Goal: Task Accomplishment & Management: Manage account settings

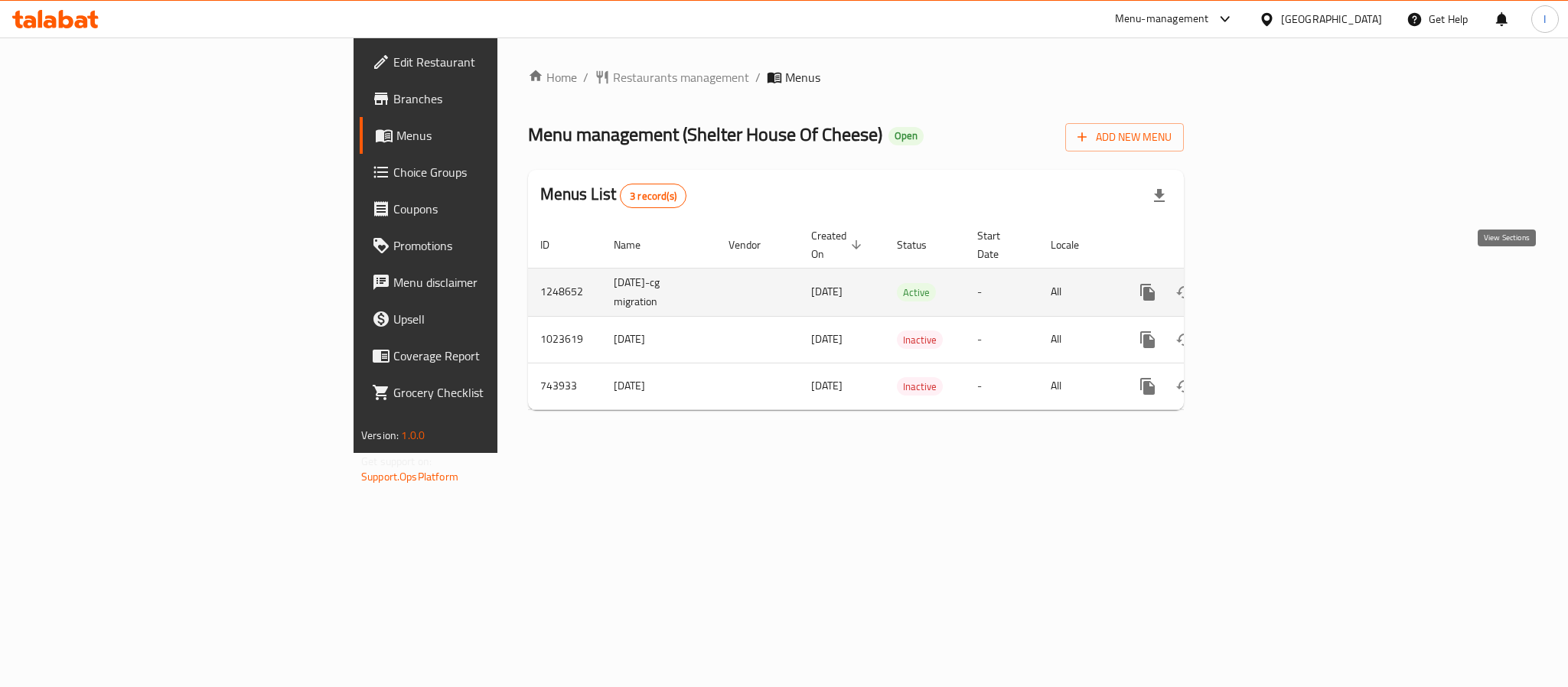
click at [1267, 283] on icon "enhanced table" at bounding box center [1258, 292] width 18 height 18
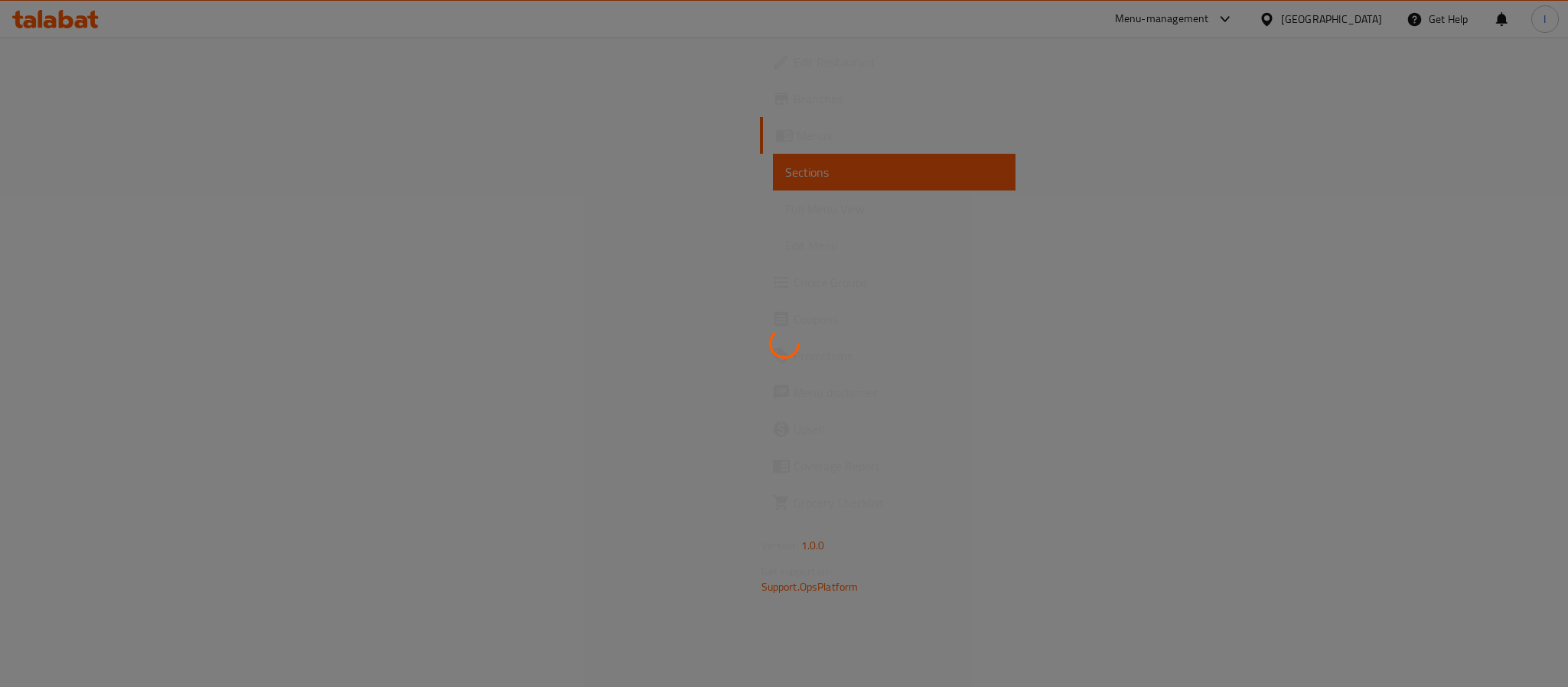
click at [1098, 140] on div at bounding box center [784, 344] width 1568 height 687
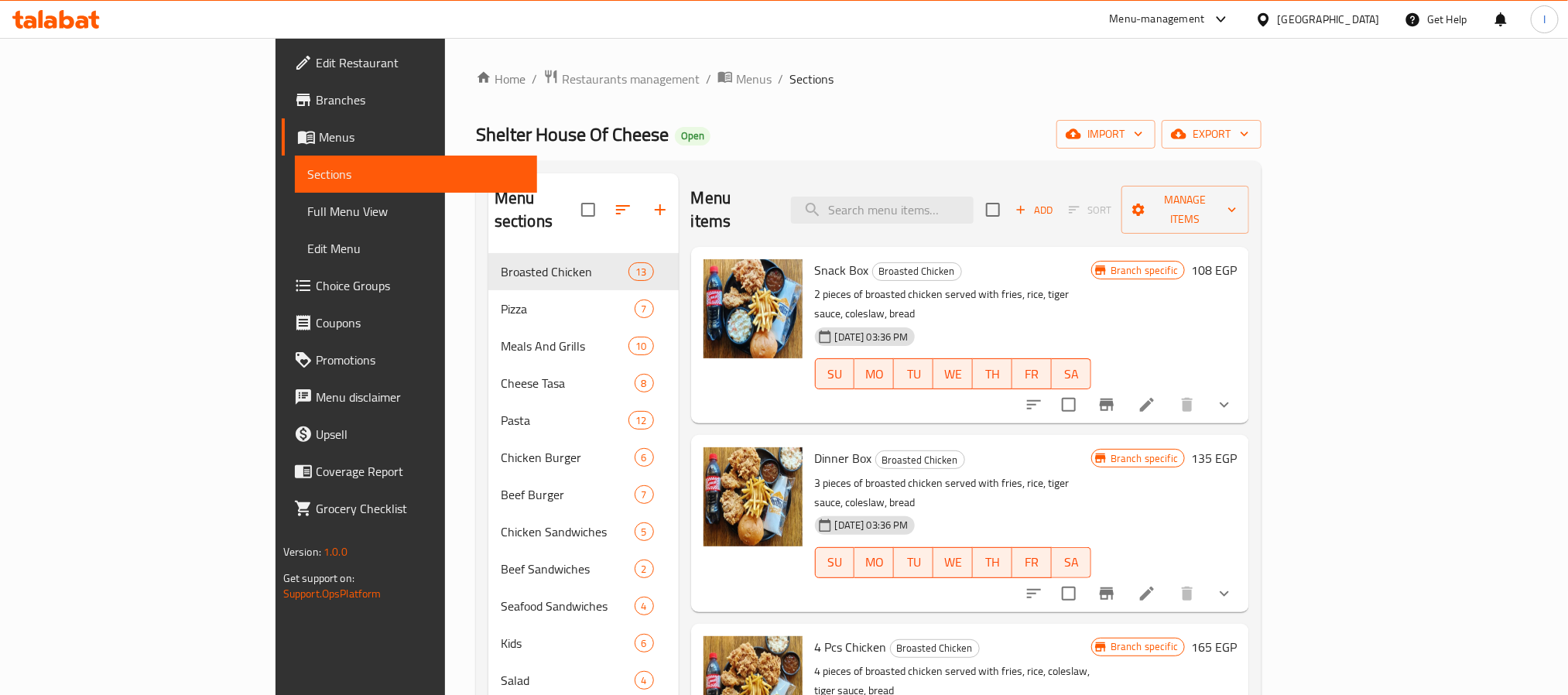
click at [809, 100] on div "Home / Restaurants management / Menus / Sections Shelter House Of Cheese Open i…" at bounding box center [869, 504] width 785 height 871
click at [957, 196] on input "search" at bounding box center [882, 210] width 183 height 27
click at [971, 200] on input "search" at bounding box center [882, 210] width 183 height 27
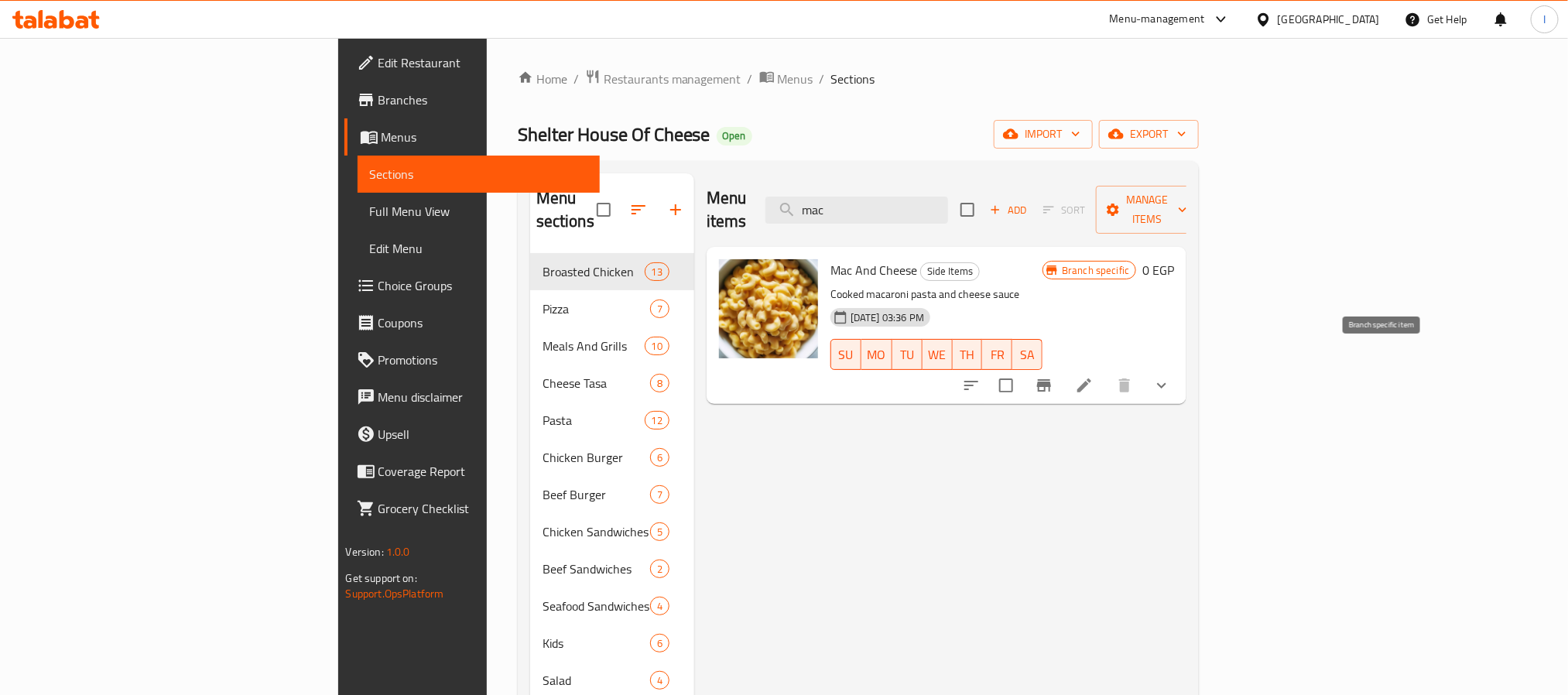
type input "mac"
click at [1051, 379] on icon "Branch-specific-item" at bounding box center [1043, 385] width 14 height 13
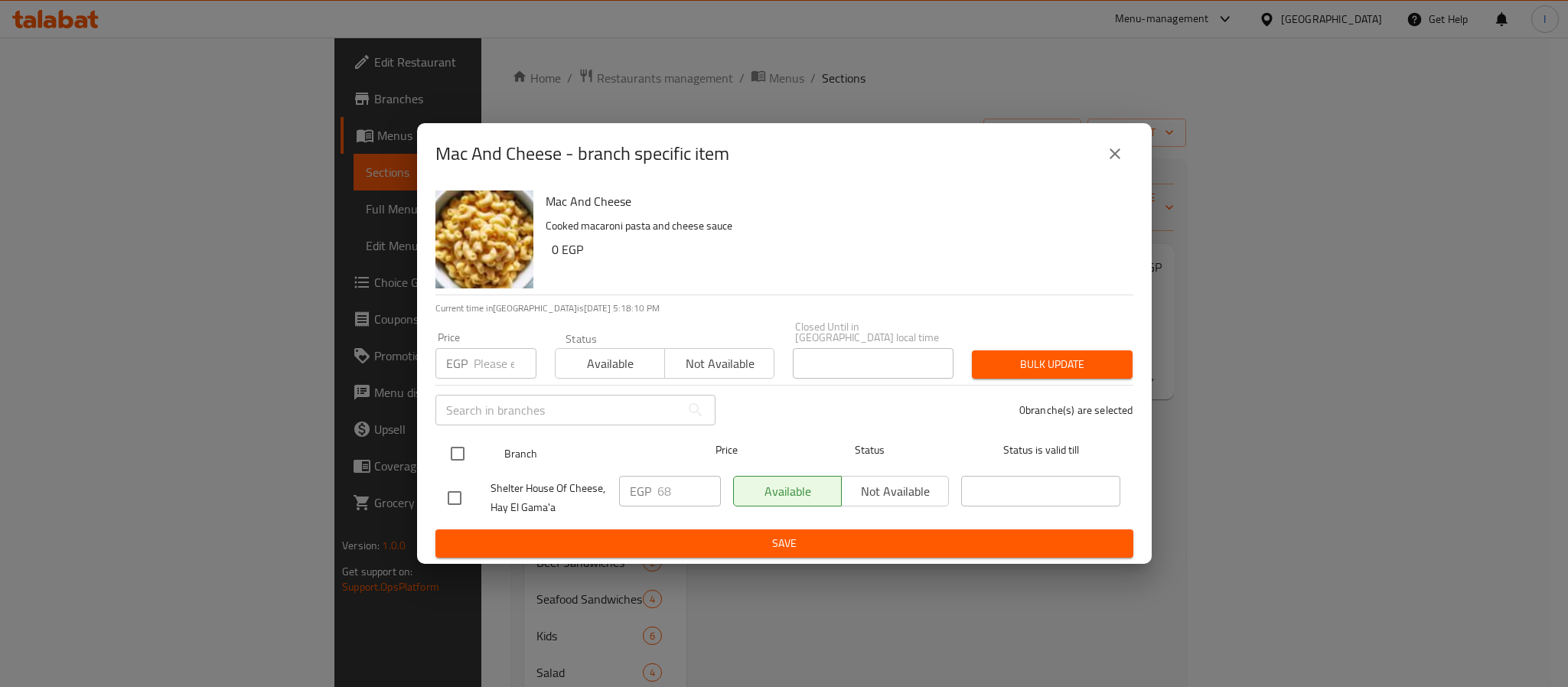
click at [457, 445] on input "checkbox" at bounding box center [458, 453] width 32 height 32
checkbox input "true"
click at [676, 480] on input "68" at bounding box center [689, 490] width 64 height 31
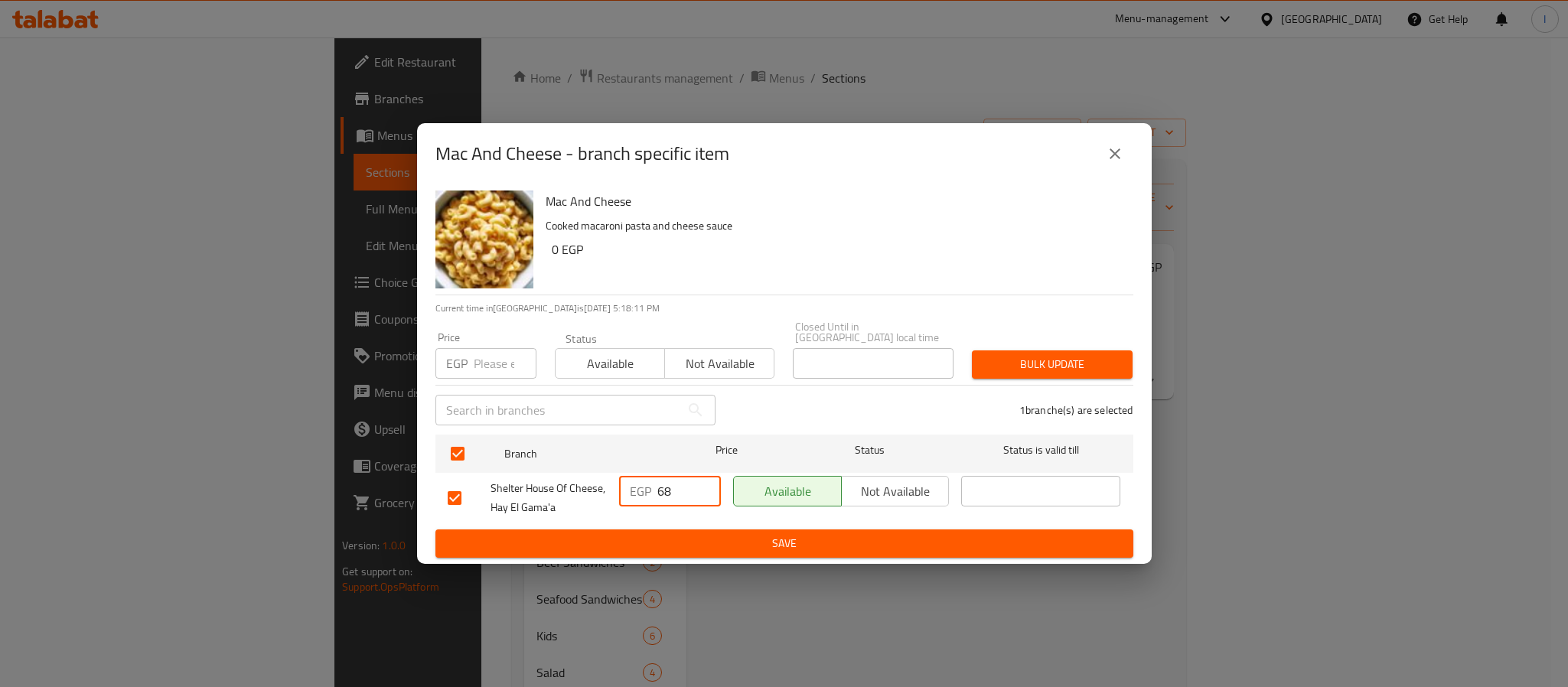
click at [676, 480] on input "68" at bounding box center [689, 490] width 64 height 31
type input "0"
click at [747, 535] on span "Save" at bounding box center [784, 543] width 673 height 19
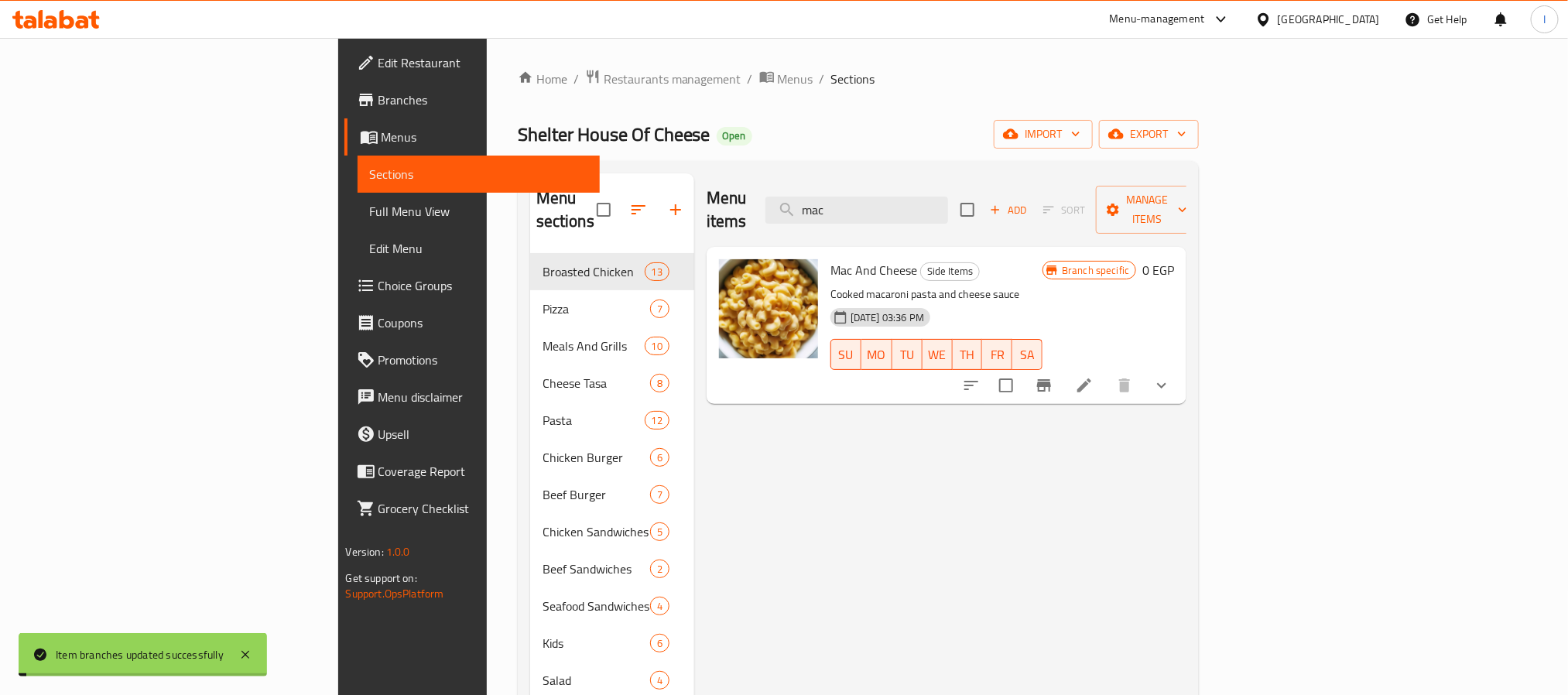
click at [1187, 553] on div "Menu items mac Add Sort Manage items Mac And Cheese Side Items Cooked macaroni …" at bounding box center [941, 550] width 493 height 754
drag, startPoint x: 1499, startPoint y: 358, endPoint x: 1496, endPoint y: 369, distance: 11.4
click at [1171, 376] on icon "show more" at bounding box center [1161, 385] width 18 height 18
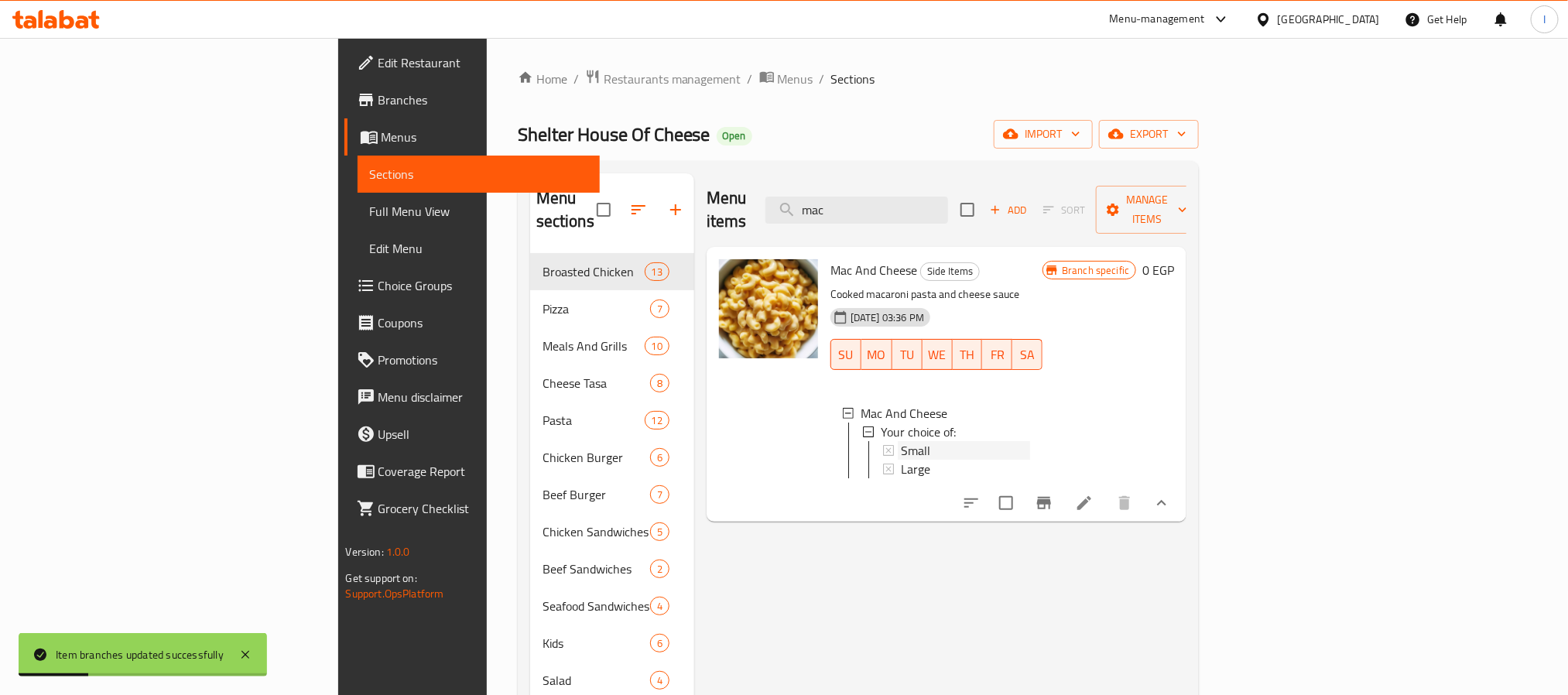
click at [901, 441] on span "Small" at bounding box center [915, 450] width 29 height 18
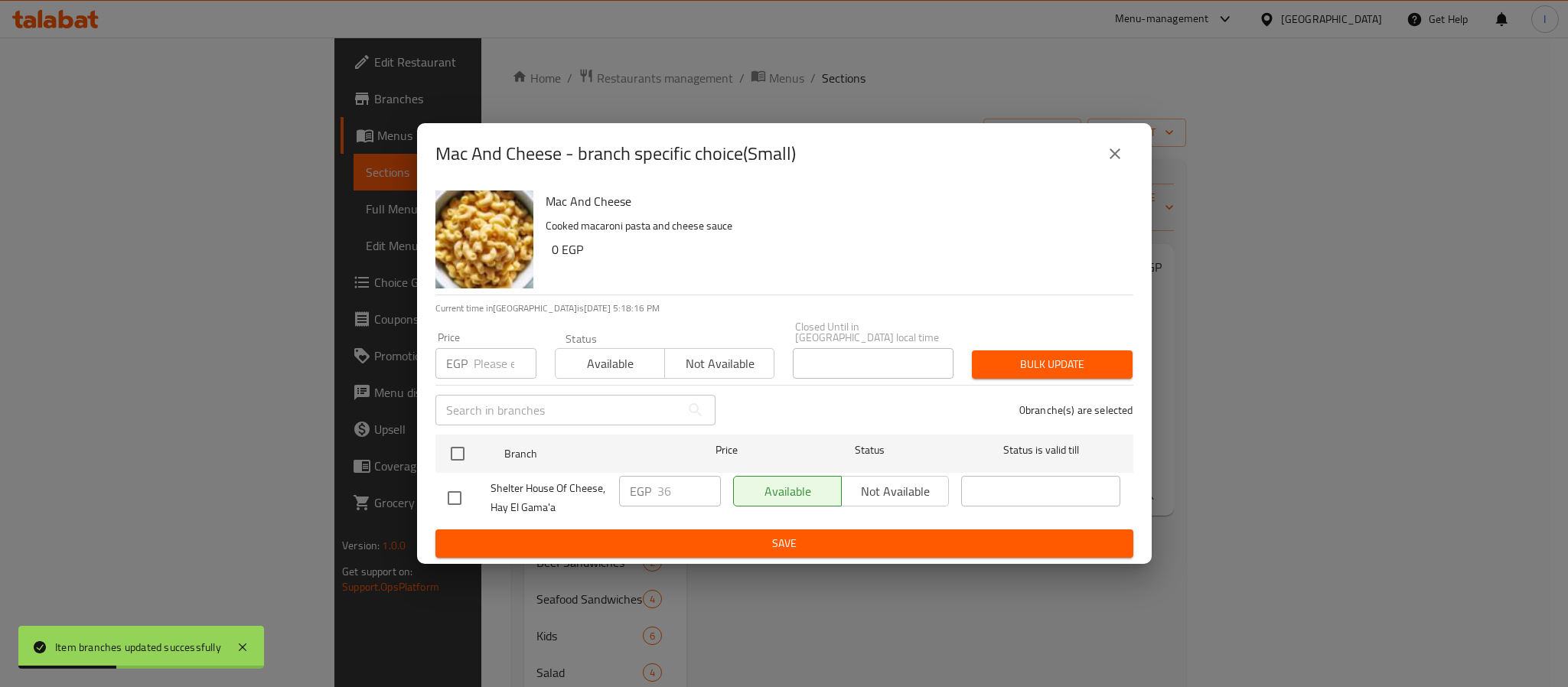
click at [1121, 161] on icon "close" at bounding box center [1115, 154] width 18 height 18
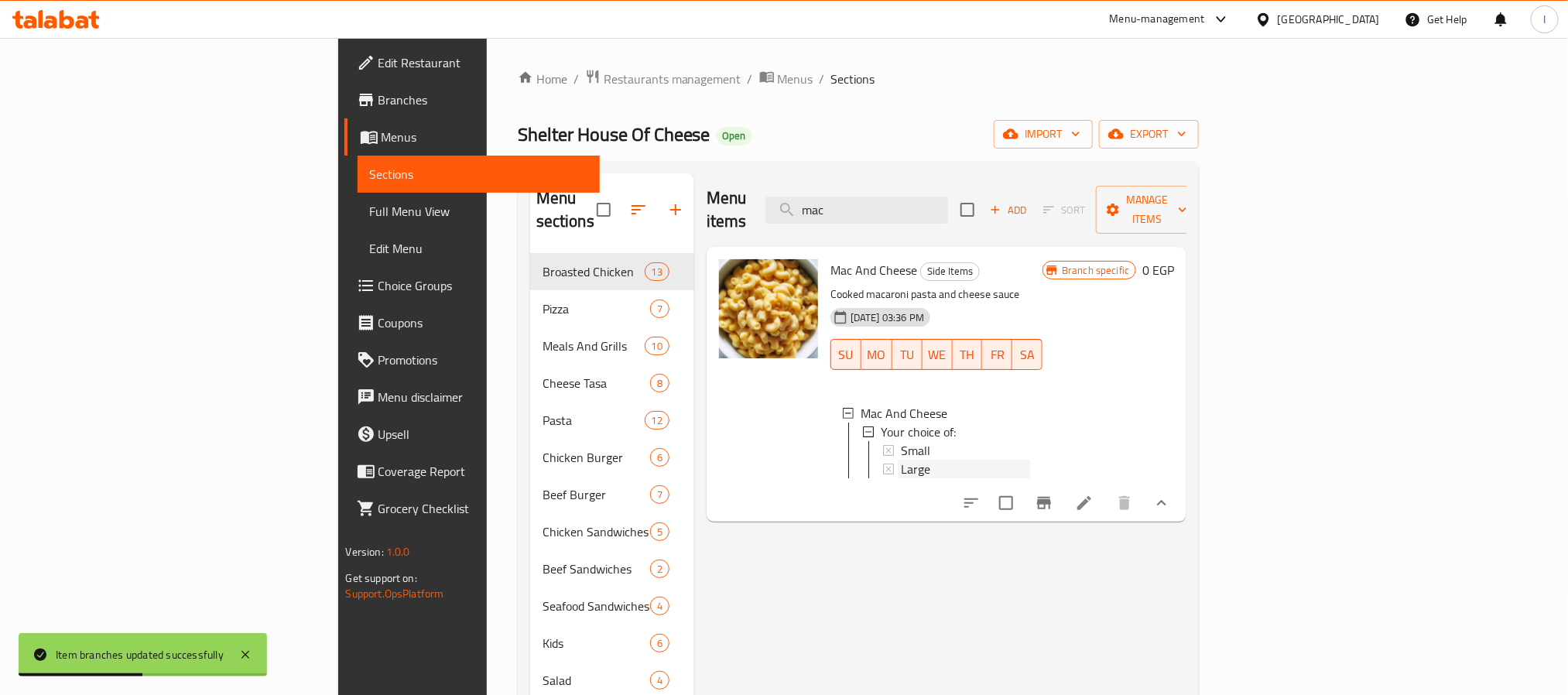
click at [901, 459] on div "Large" at bounding box center [965, 469] width 129 height 18
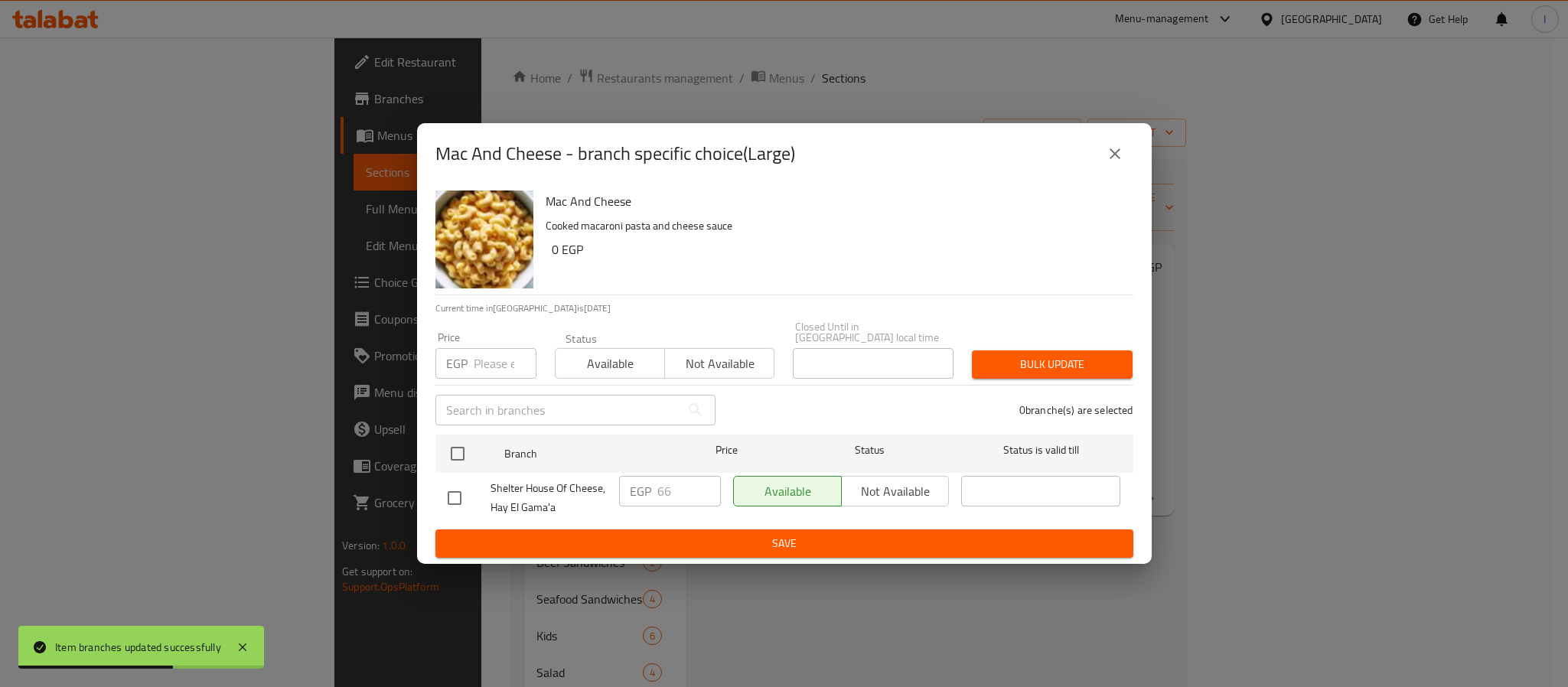
click at [1128, 159] on button "close" at bounding box center [1114, 154] width 36 height 36
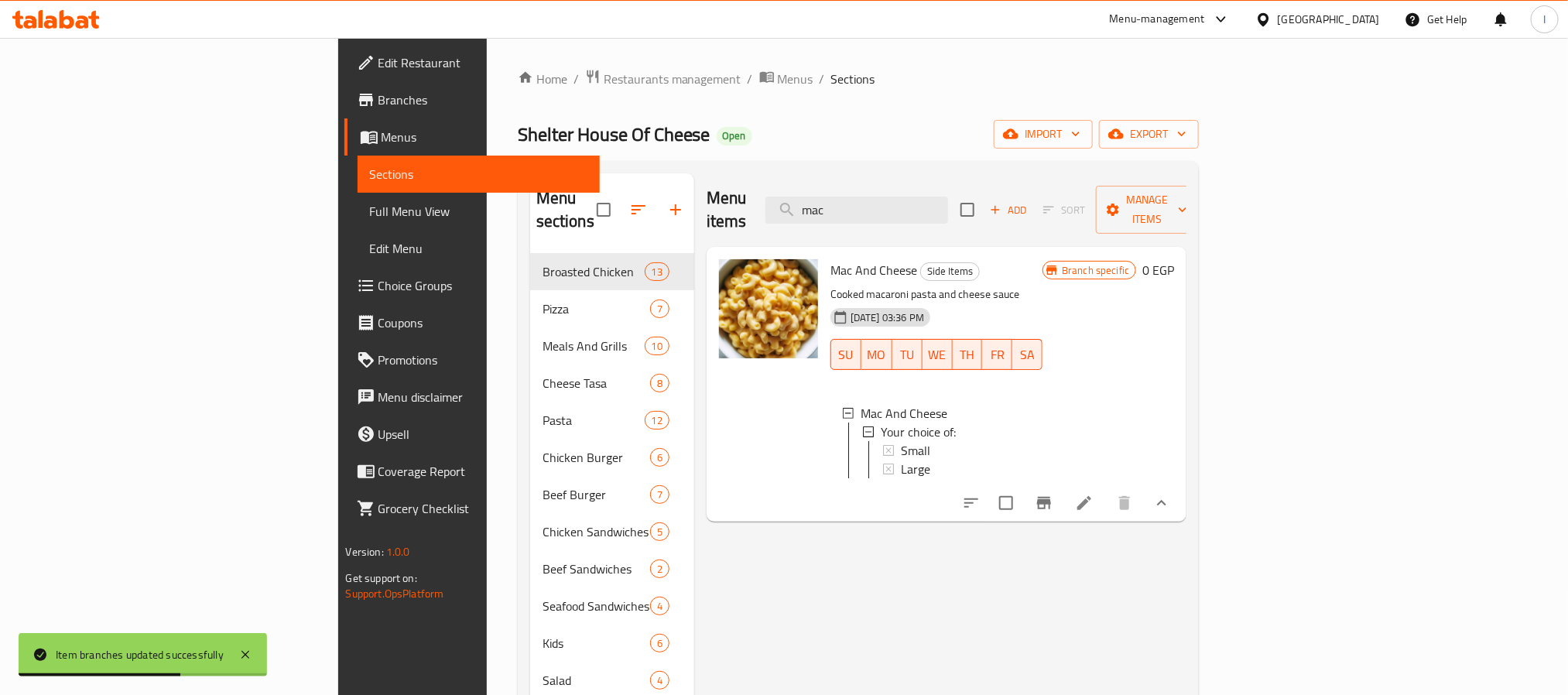
click at [1173, 165] on div "Menu sections Broasted Chicken 13 Pizza 7 Meals And Grills 10 Cheese Tasa 8 Pas…" at bounding box center [859, 550] width 682 height 779
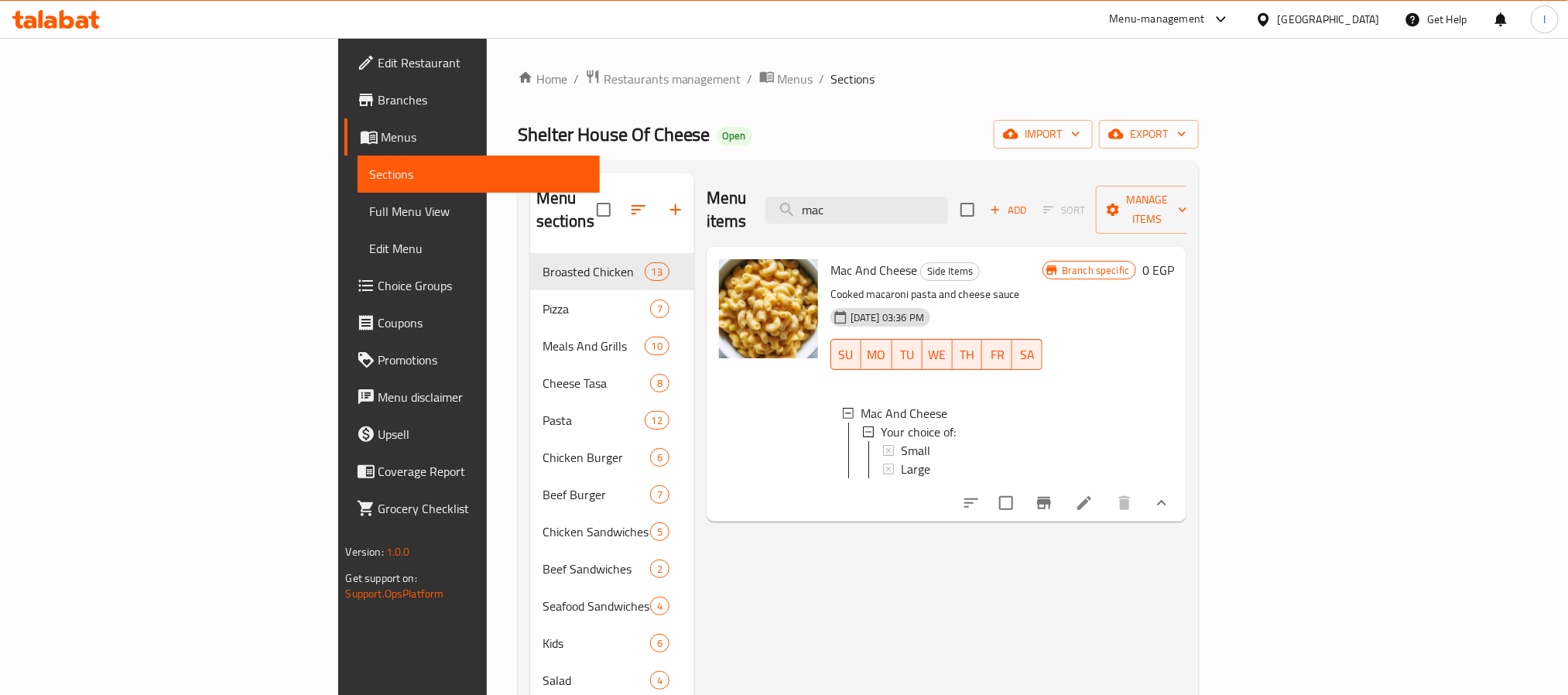
click at [1052, 103] on div "Home / Restaurants management / Menus / Sections Shelter House Of Cheese Open i…" at bounding box center [859, 504] width 682 height 871
click at [814, 144] on div "Shelter House Of Cheese Open import export" at bounding box center [859, 134] width 682 height 28
click at [378, 96] on span "Branches" at bounding box center [483, 99] width 209 height 18
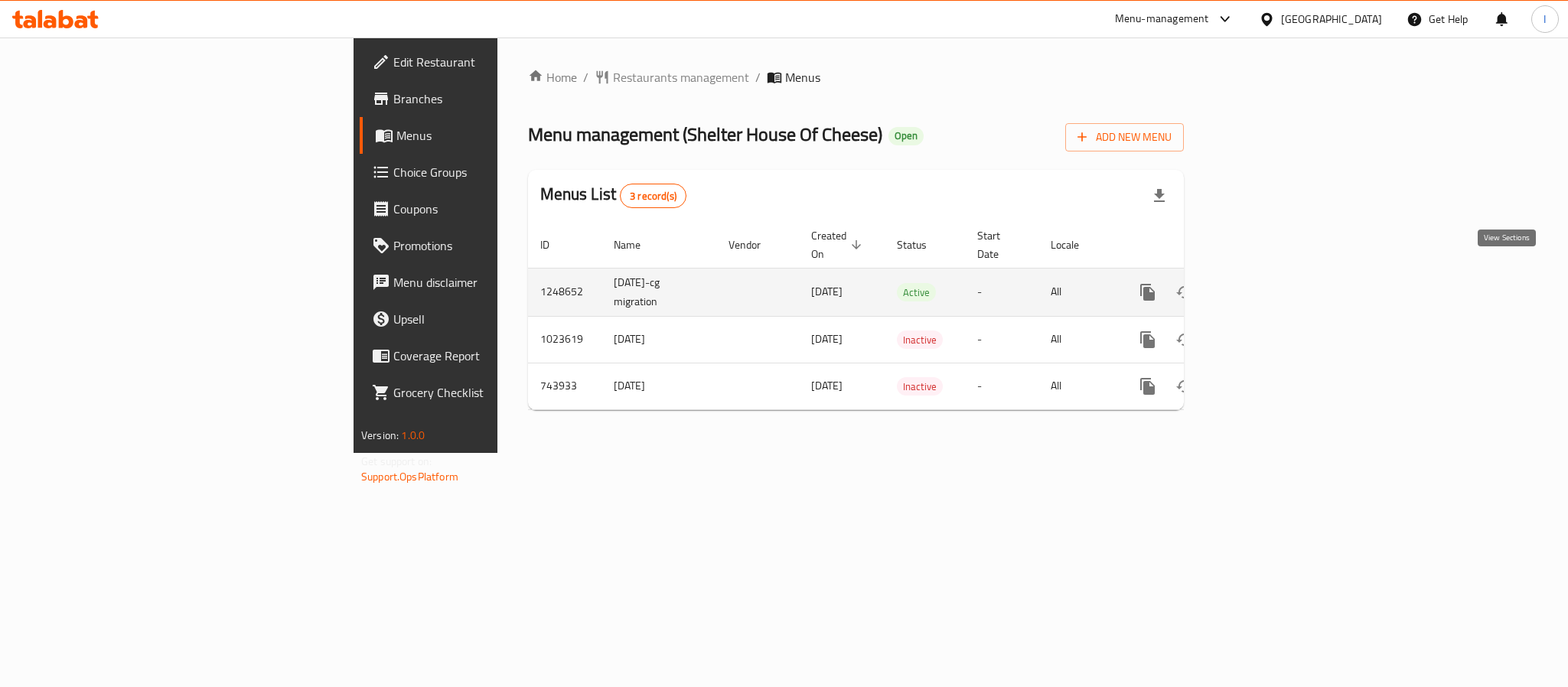
click at [1267, 283] on icon "enhanced table" at bounding box center [1258, 292] width 18 height 18
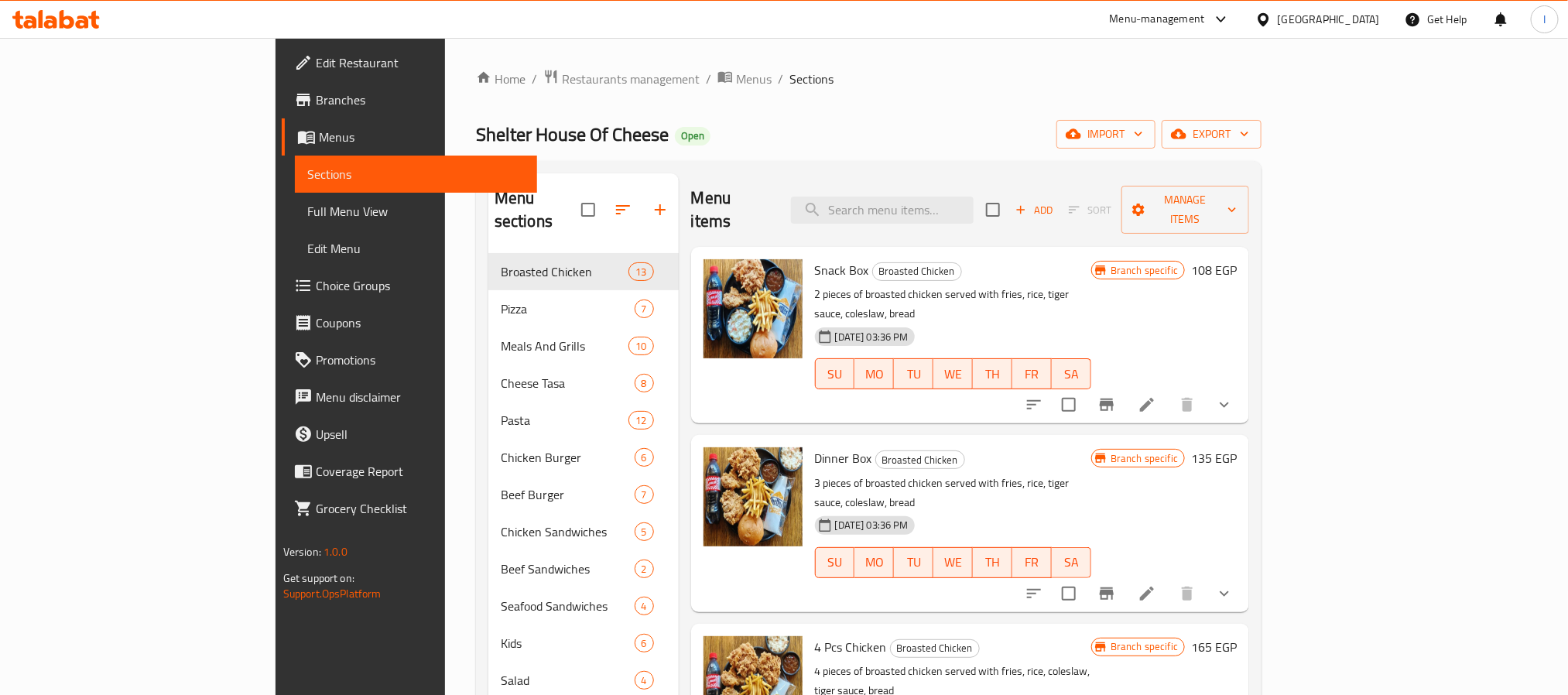
click at [864, 84] on ol "Home / Restaurants management / Menus / Sections" at bounding box center [869, 79] width 785 height 20
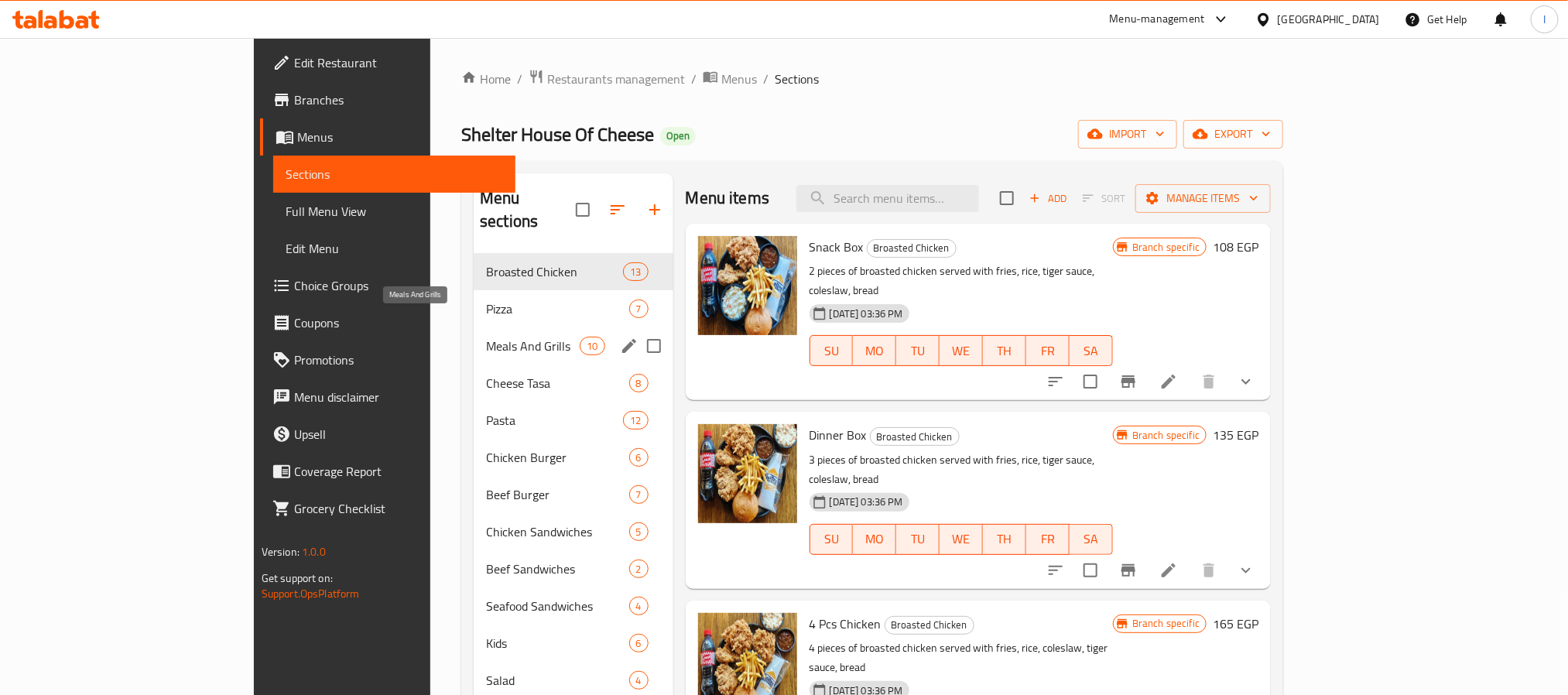
drag, startPoint x: 437, startPoint y: 321, endPoint x: 432, endPoint y: 368, distance: 47.3
click at [486, 337] on span "Meals And Grills" at bounding box center [533, 346] width 94 height 18
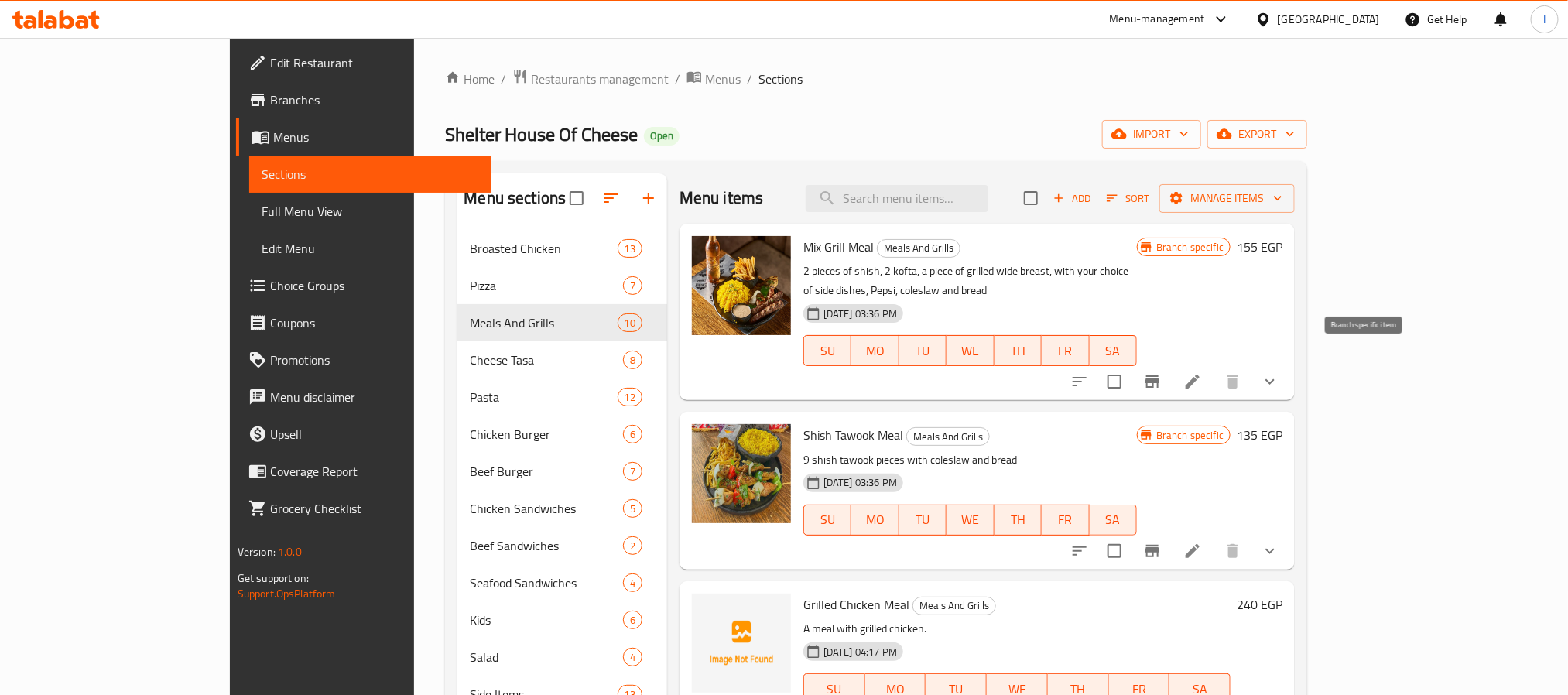
click at [1171, 368] on button "Branch-specific-item" at bounding box center [1152, 381] width 37 height 37
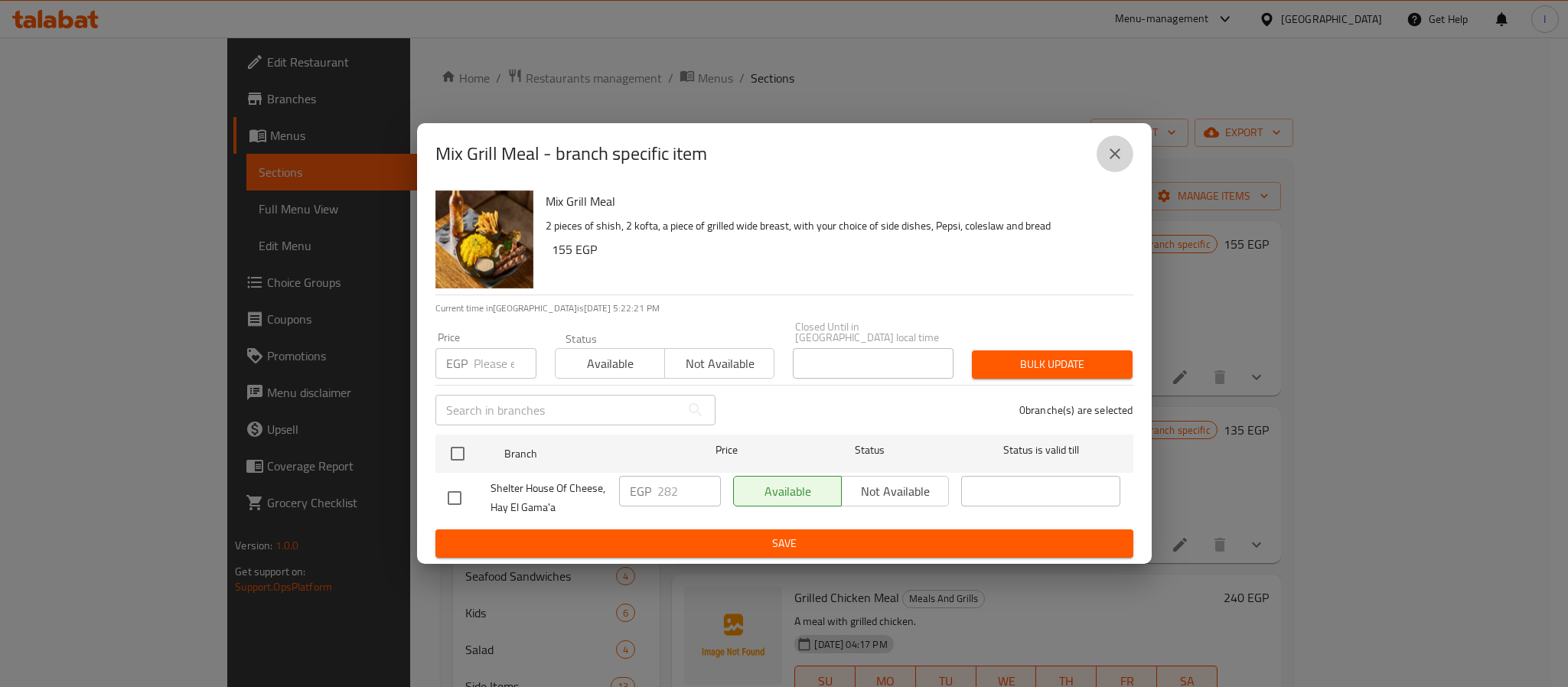
click at [1105, 163] on button "close" at bounding box center [1114, 154] width 36 height 36
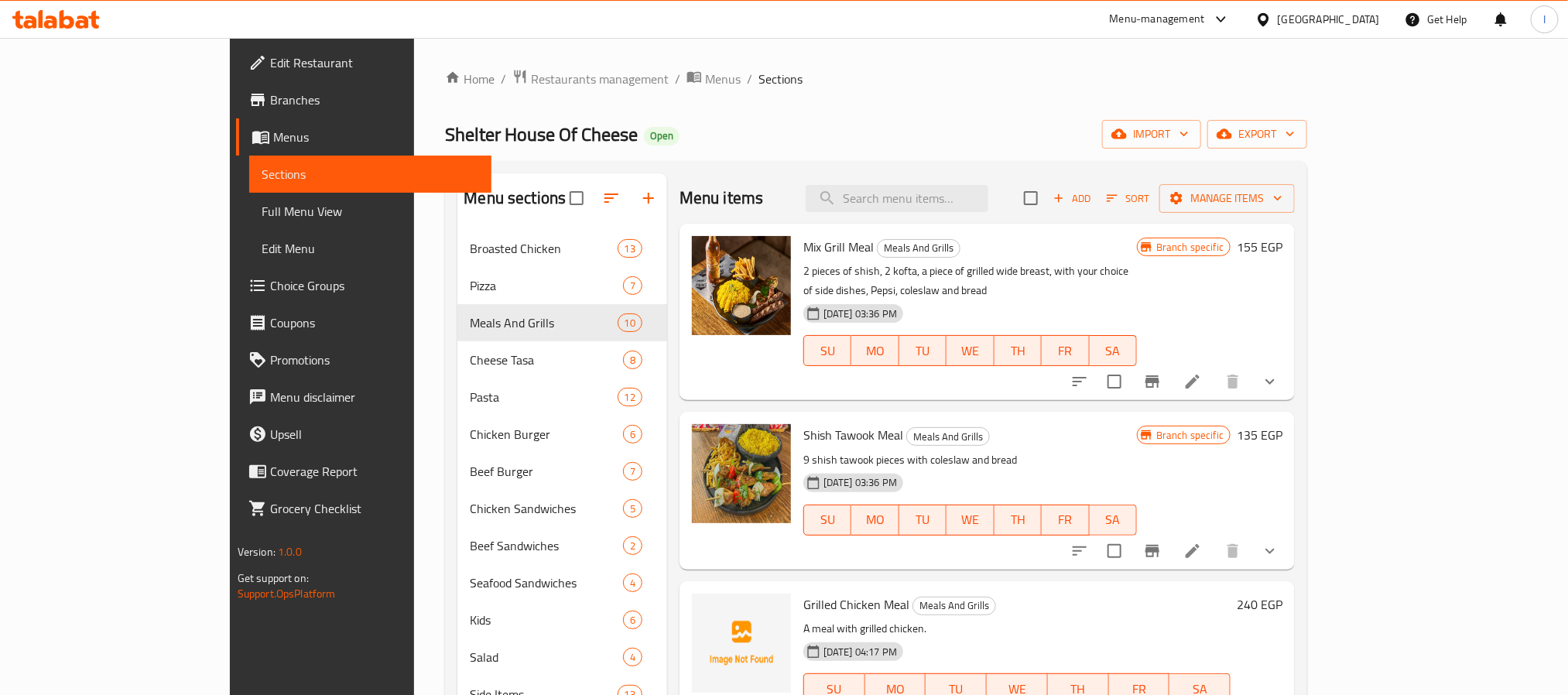
click at [1279, 373] on icon "show more" at bounding box center [1270, 382] width 18 height 18
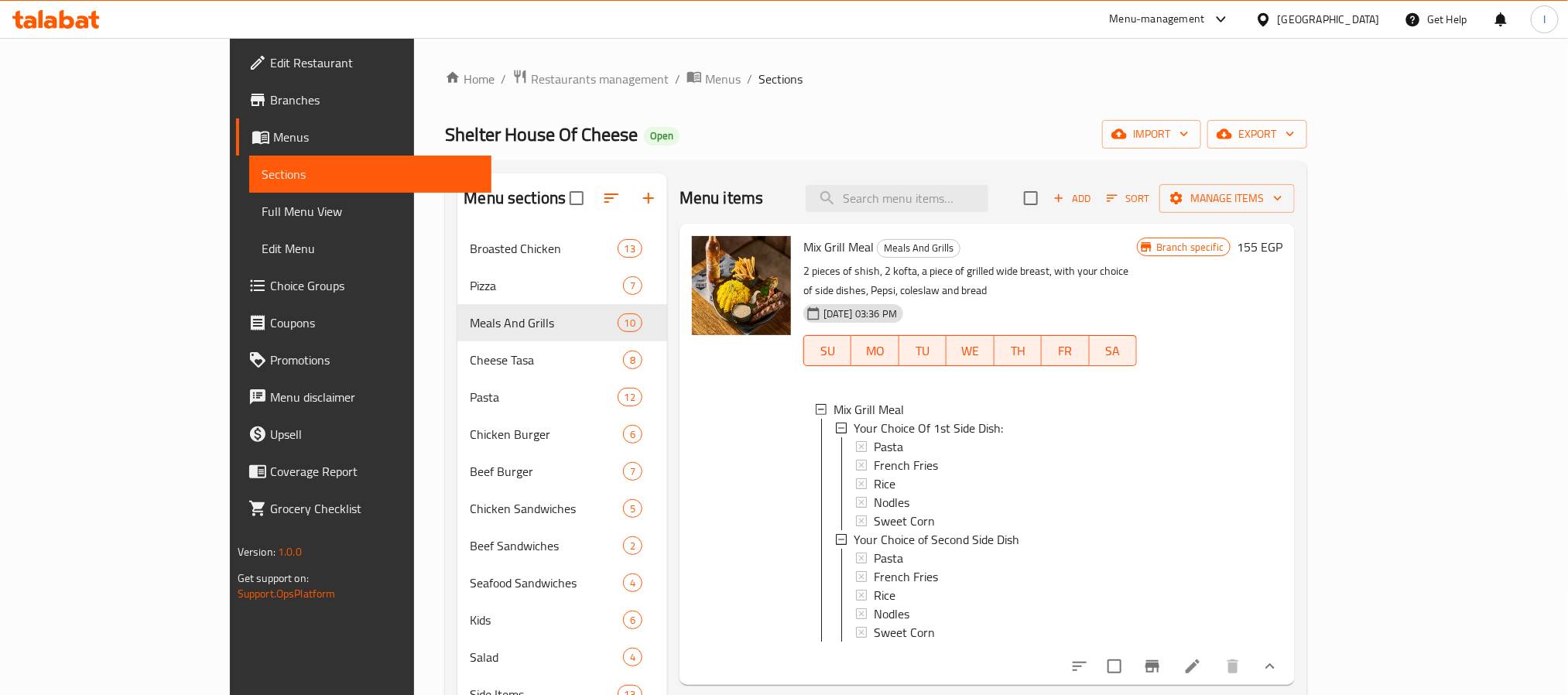
click at [1047, 129] on div "Shelter House Of Cheese Open import export" at bounding box center [876, 134] width 862 height 28
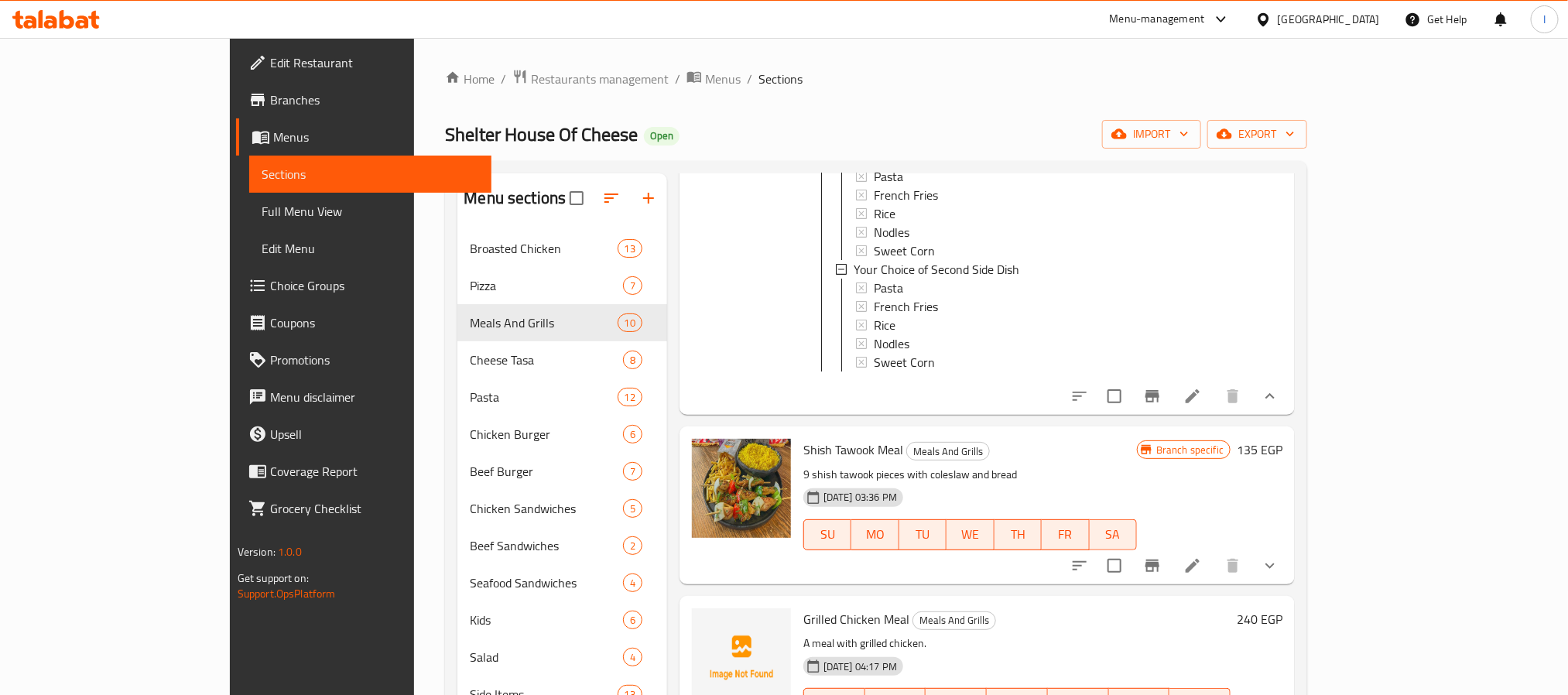
scroll to position [581, 0]
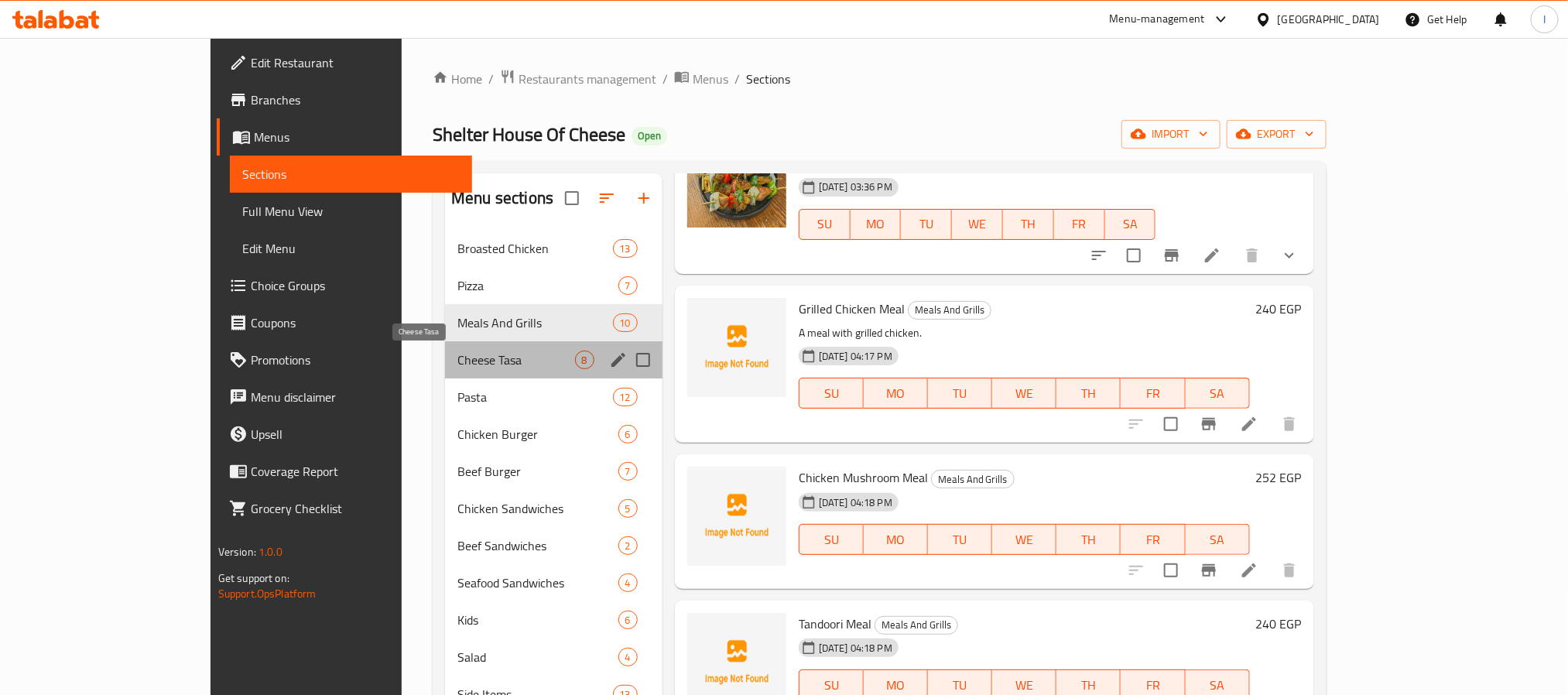
click at [457, 361] on span "Cheese Tasa" at bounding box center [515, 360] width 117 height 18
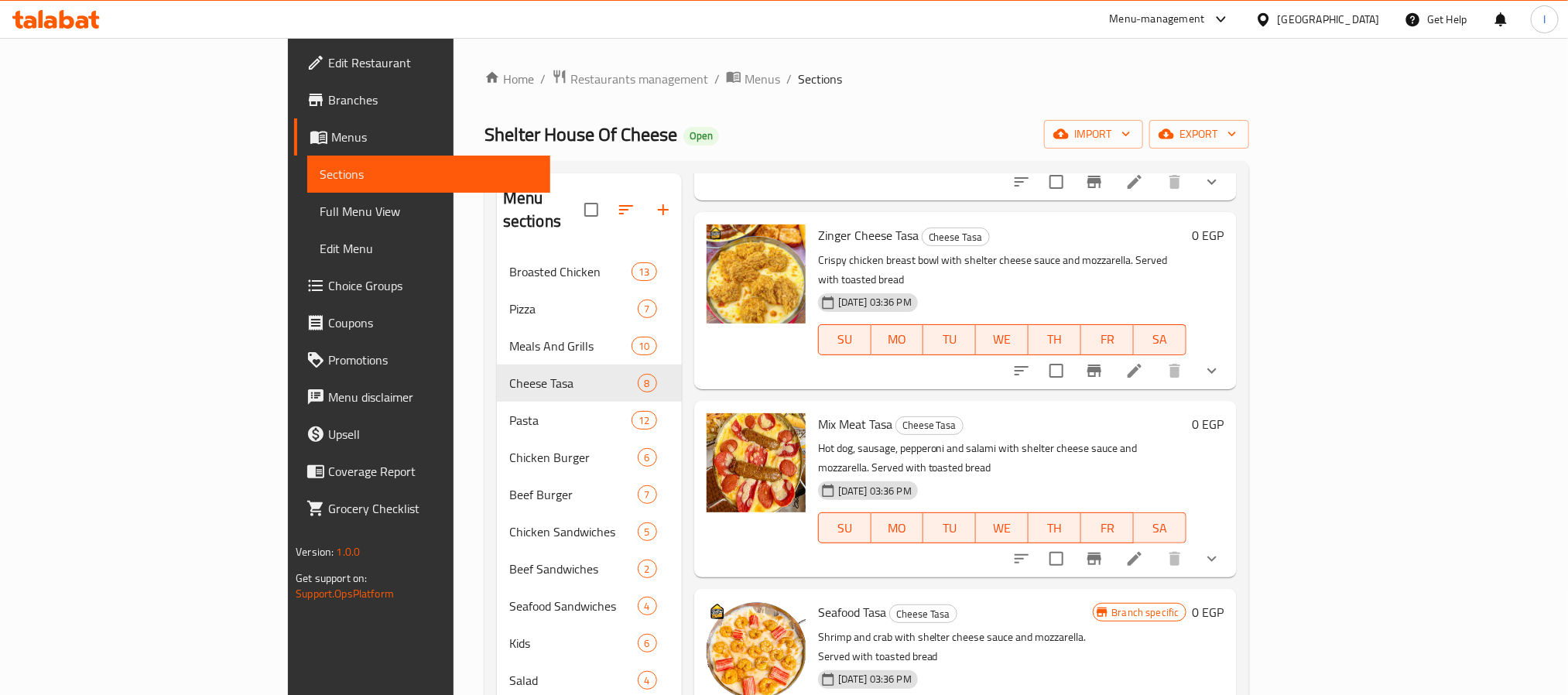
click at [1231, 540] on button "show more" at bounding box center [1211, 559] width 37 height 37
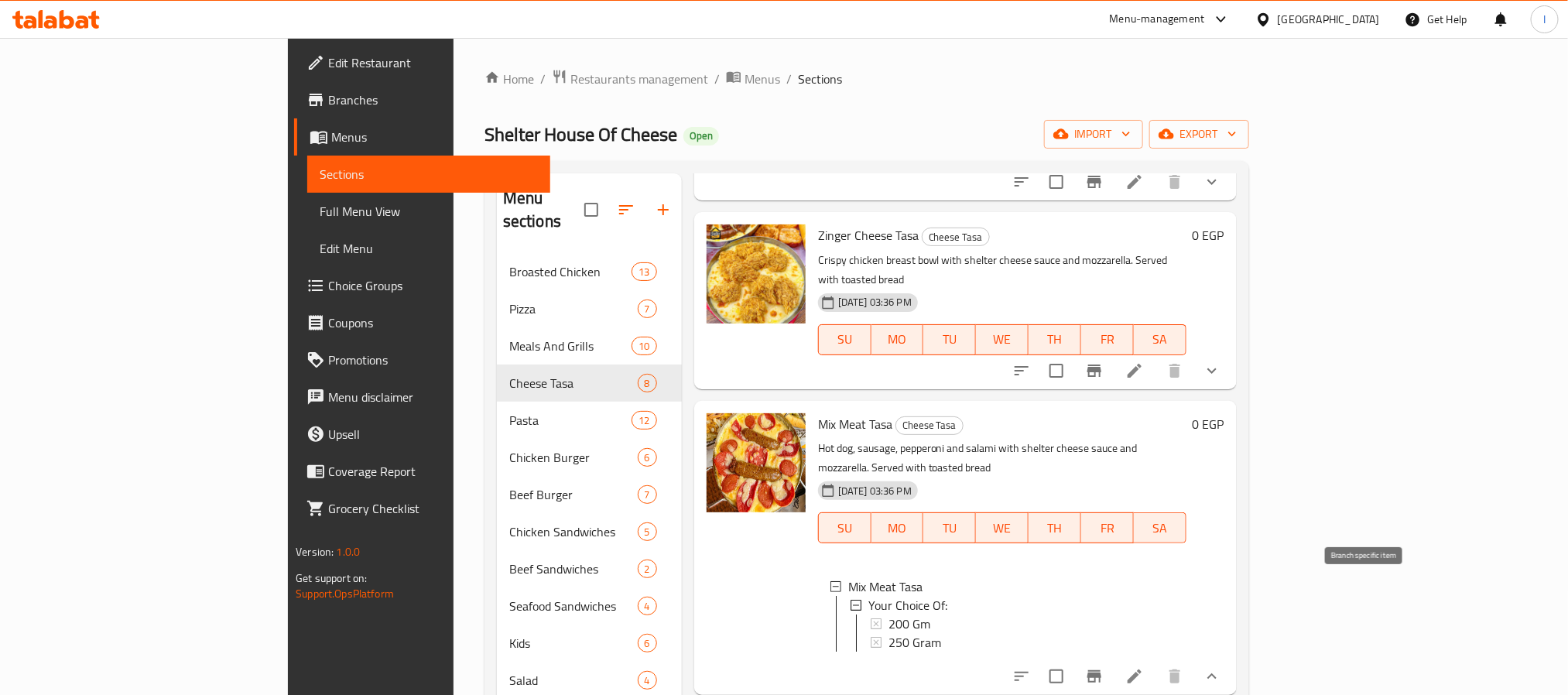
click at [1104, 667] on icon "Branch-specific-item" at bounding box center [1094, 677] width 18 height 18
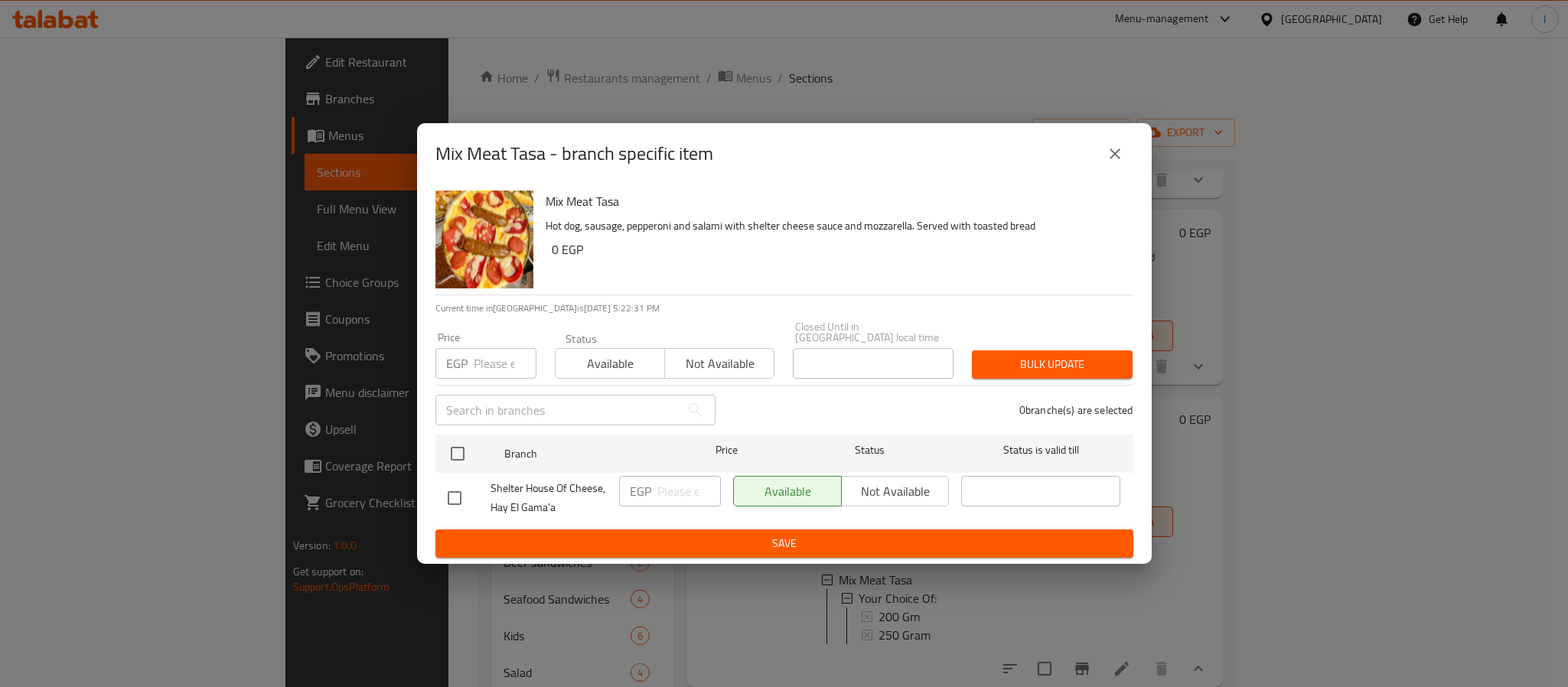
click at [1111, 156] on icon "close" at bounding box center [1114, 154] width 11 height 11
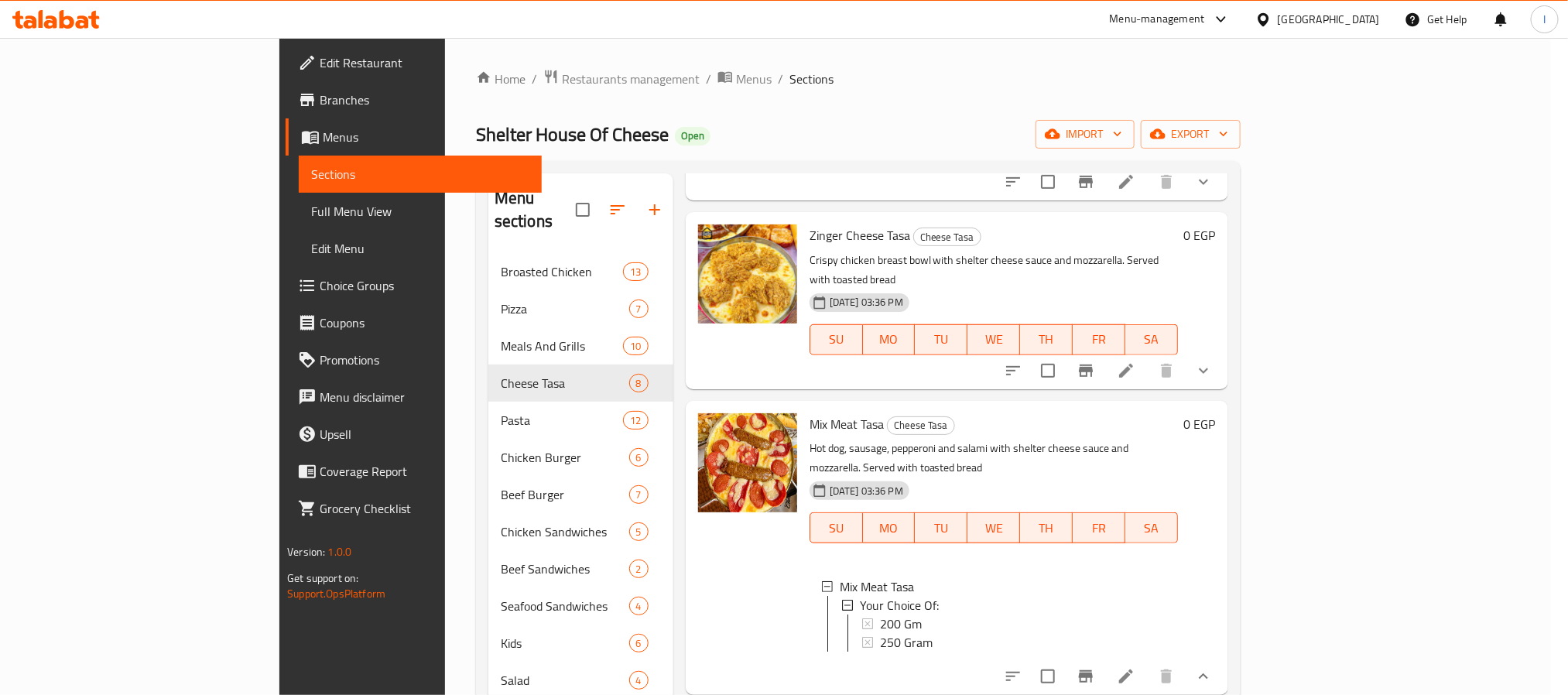
click at [1154, 112] on div "Home / Restaurants management / Menus / Sections Shelter House Of Cheese Open i…" at bounding box center [858, 504] width 764 height 871
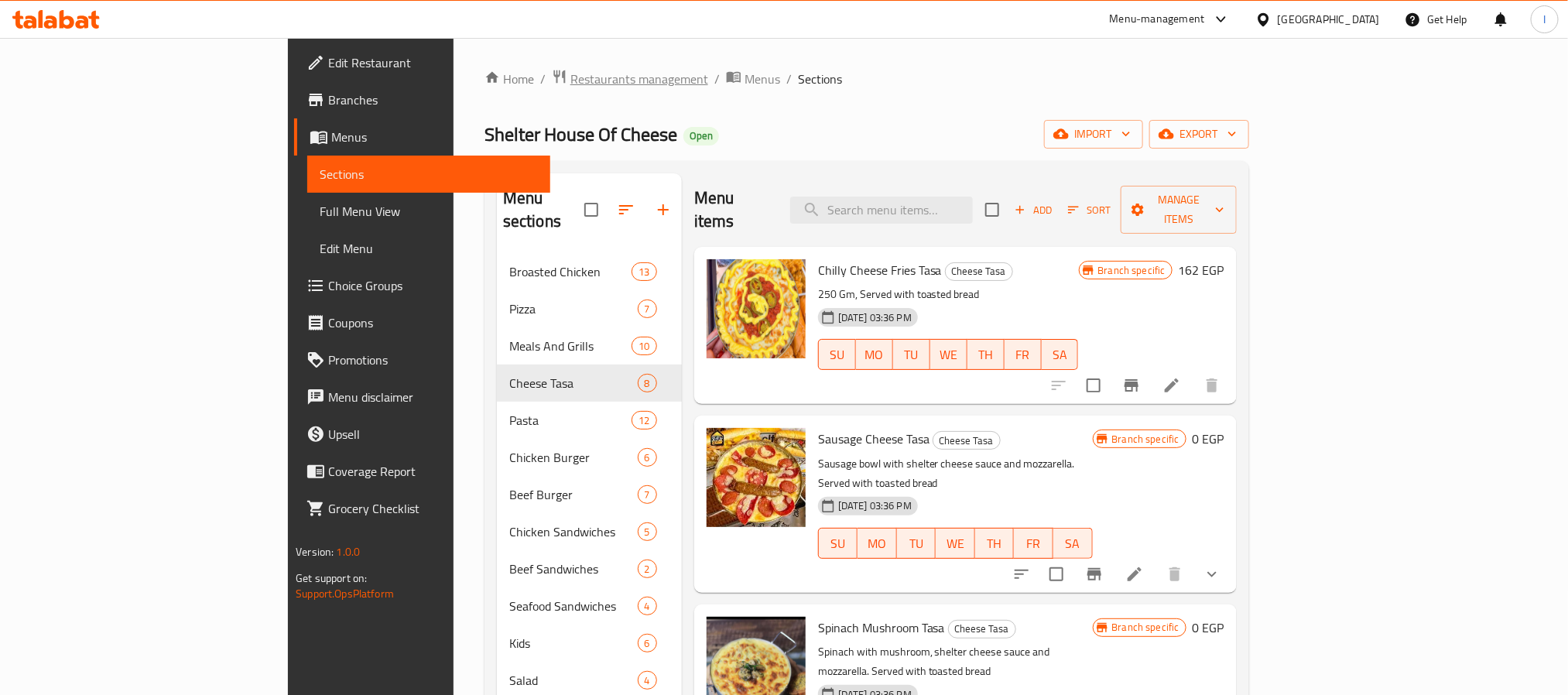
click at [571, 69] on span "Restaurants management" at bounding box center [639, 79] width 138 height 18
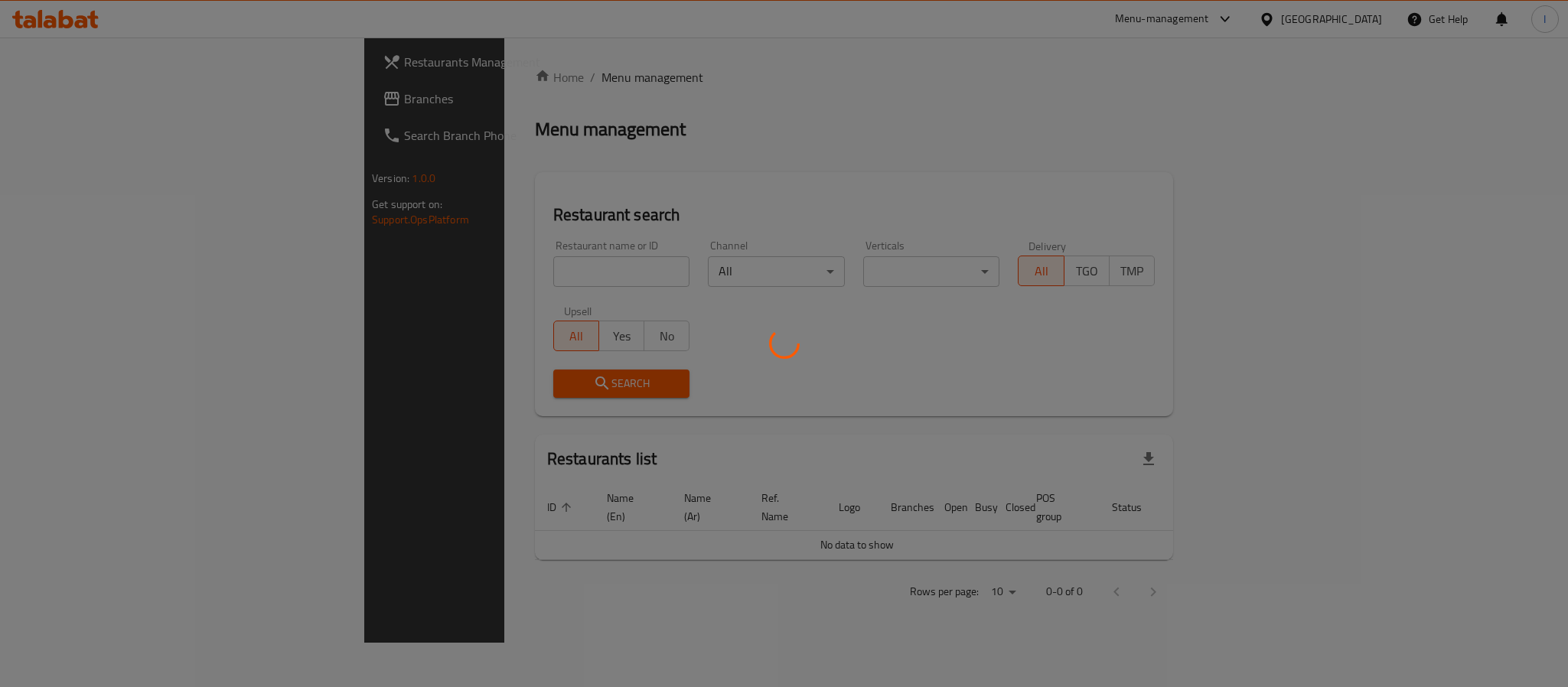
click at [32, 95] on div at bounding box center [784, 344] width 1568 height 687
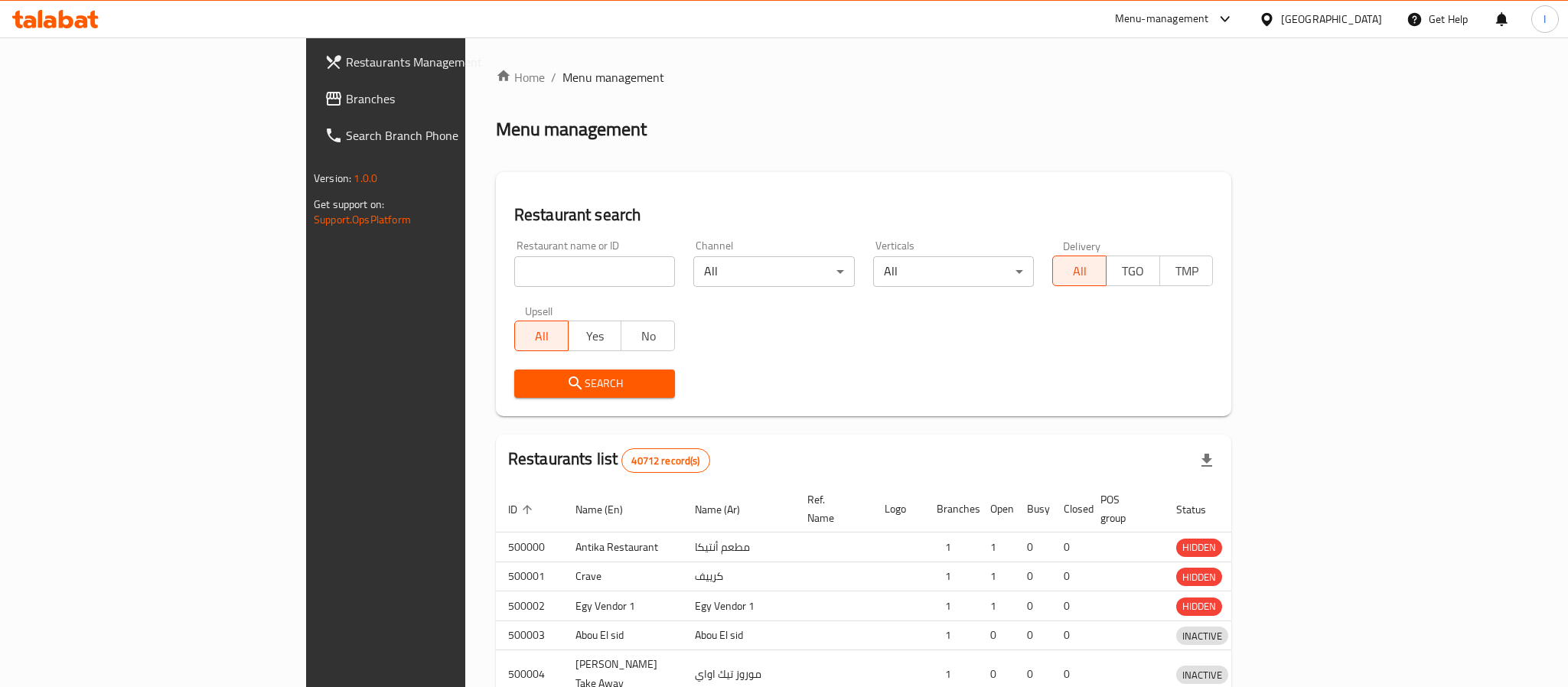
click at [32, 95] on div at bounding box center [784, 344] width 1568 height 687
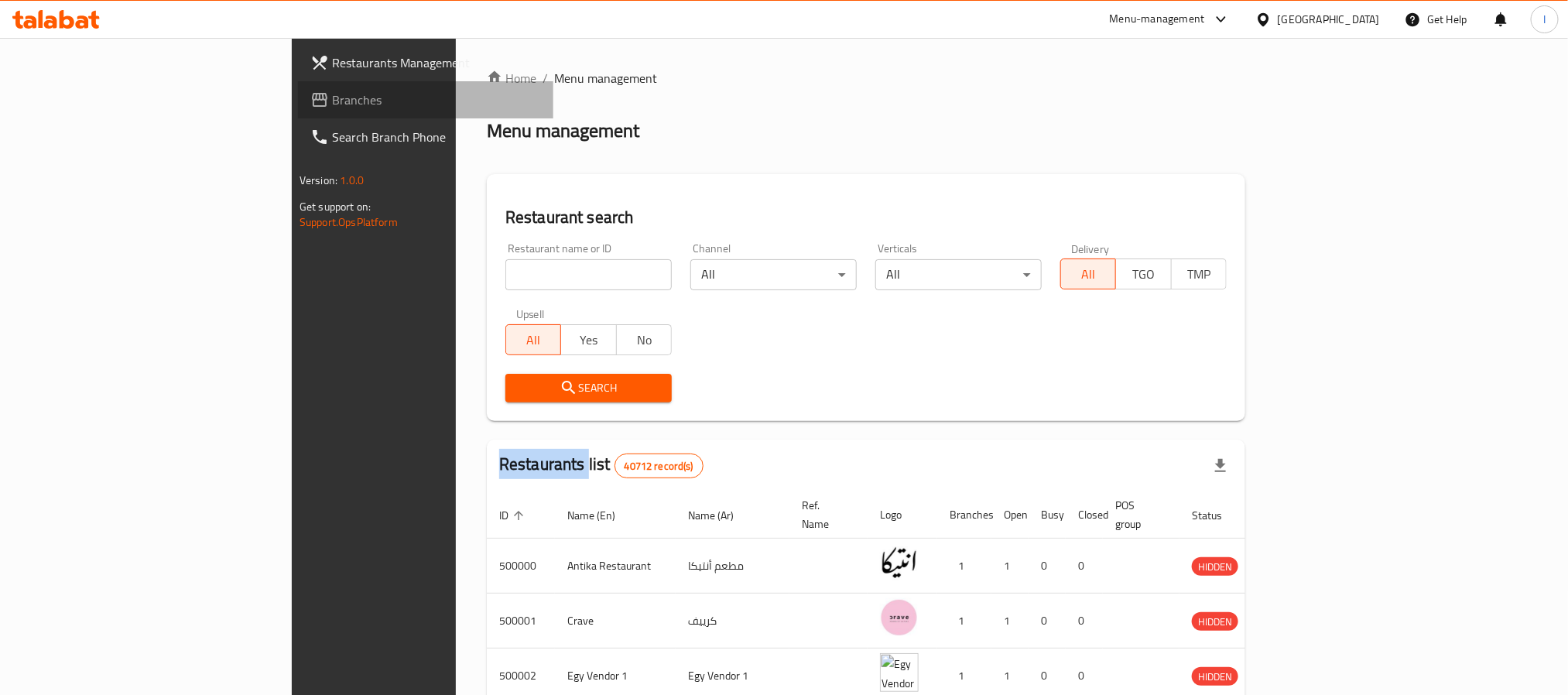
click at [310, 96] on icon at bounding box center [319, 99] width 18 height 18
